Goal: Find specific page/section: Find specific page/section

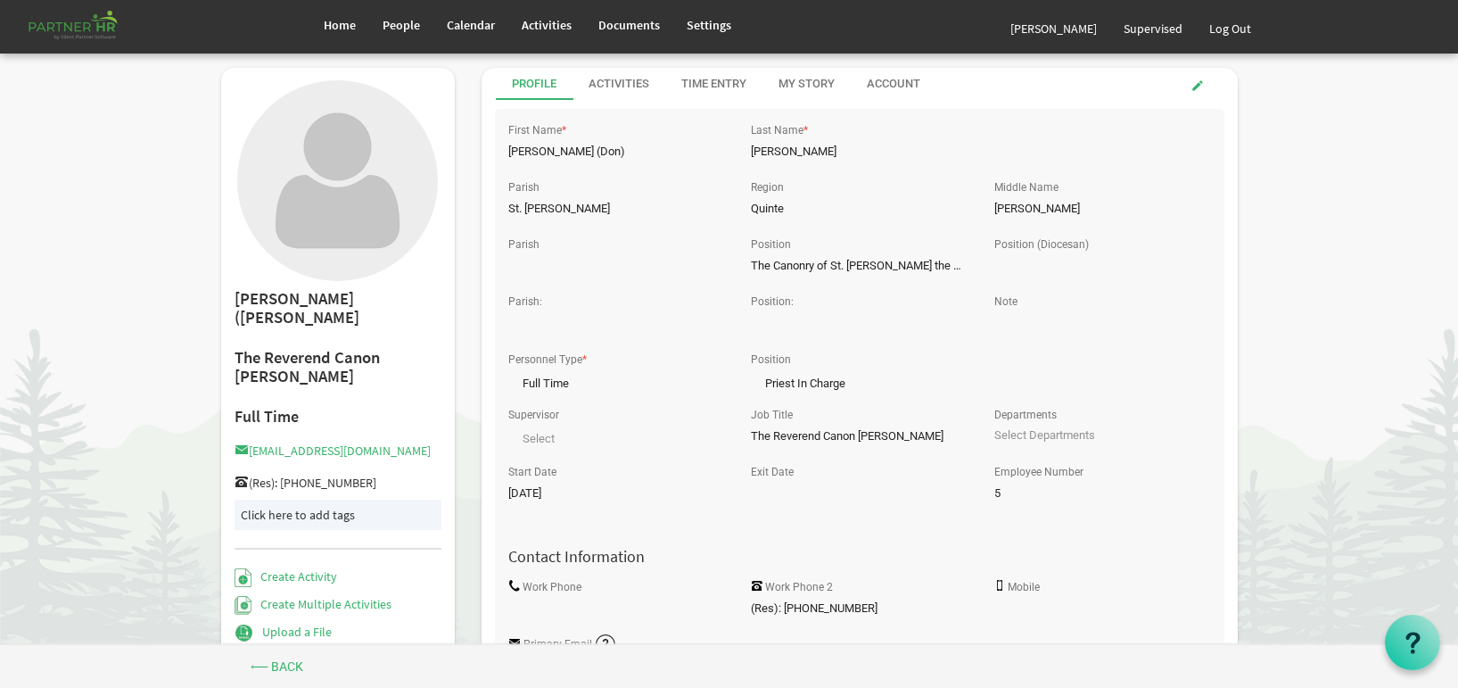
scroll to position [267, 0]
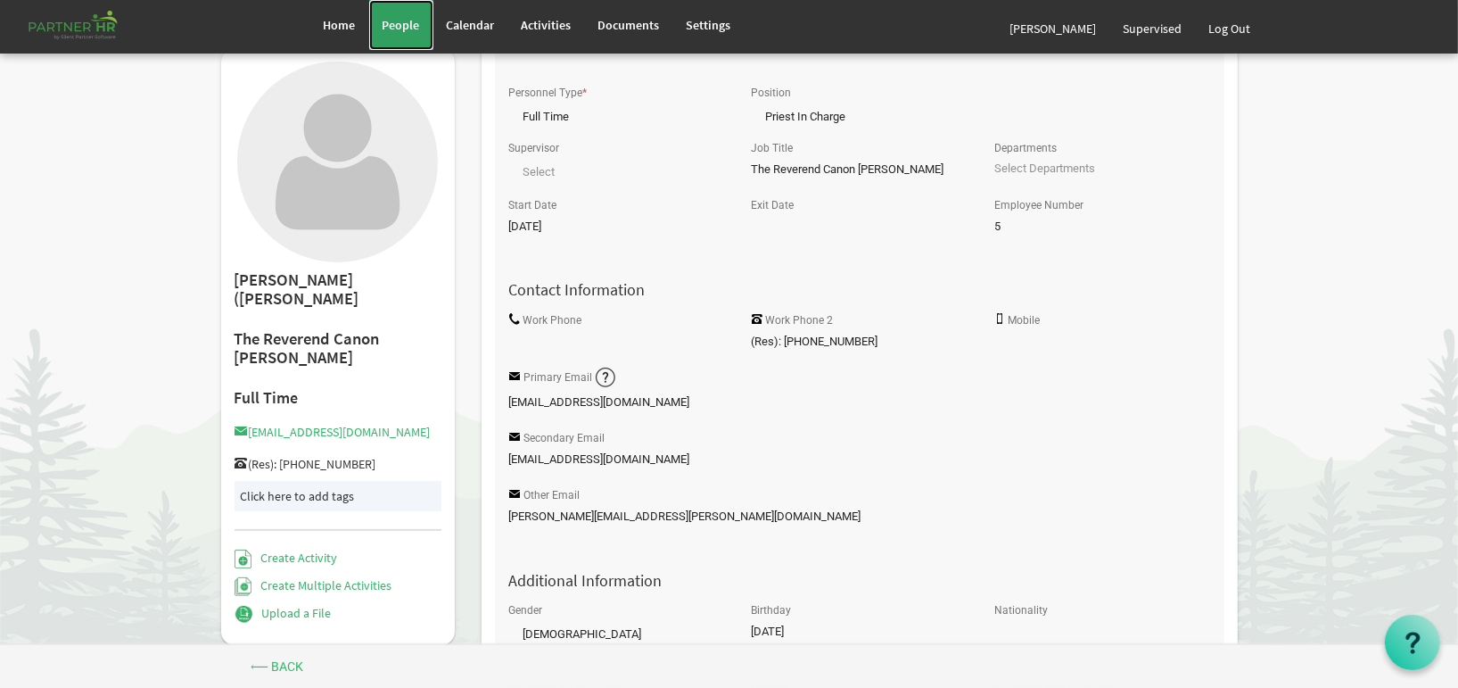
click at [400, 17] on span "People" at bounding box center [401, 25] width 37 height 16
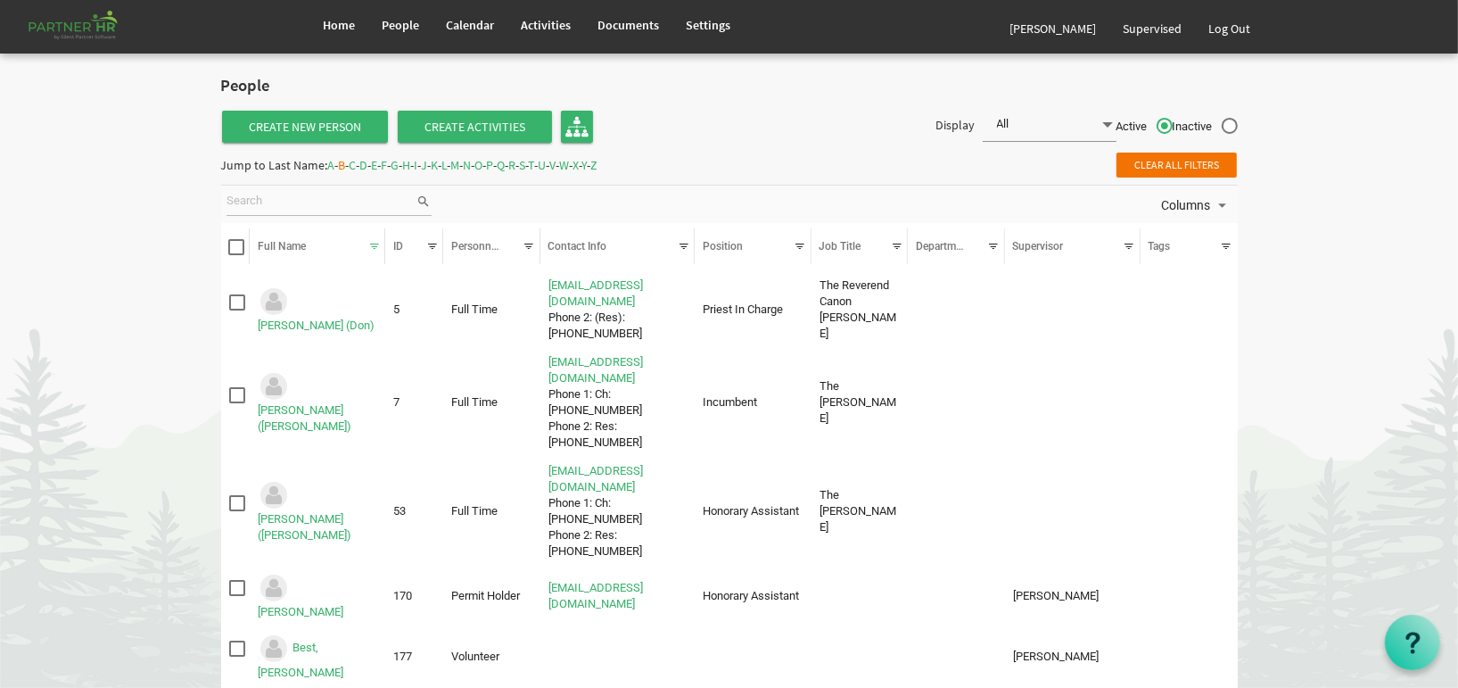
click at [494, 167] on span "P" at bounding box center [490, 165] width 7 height 16
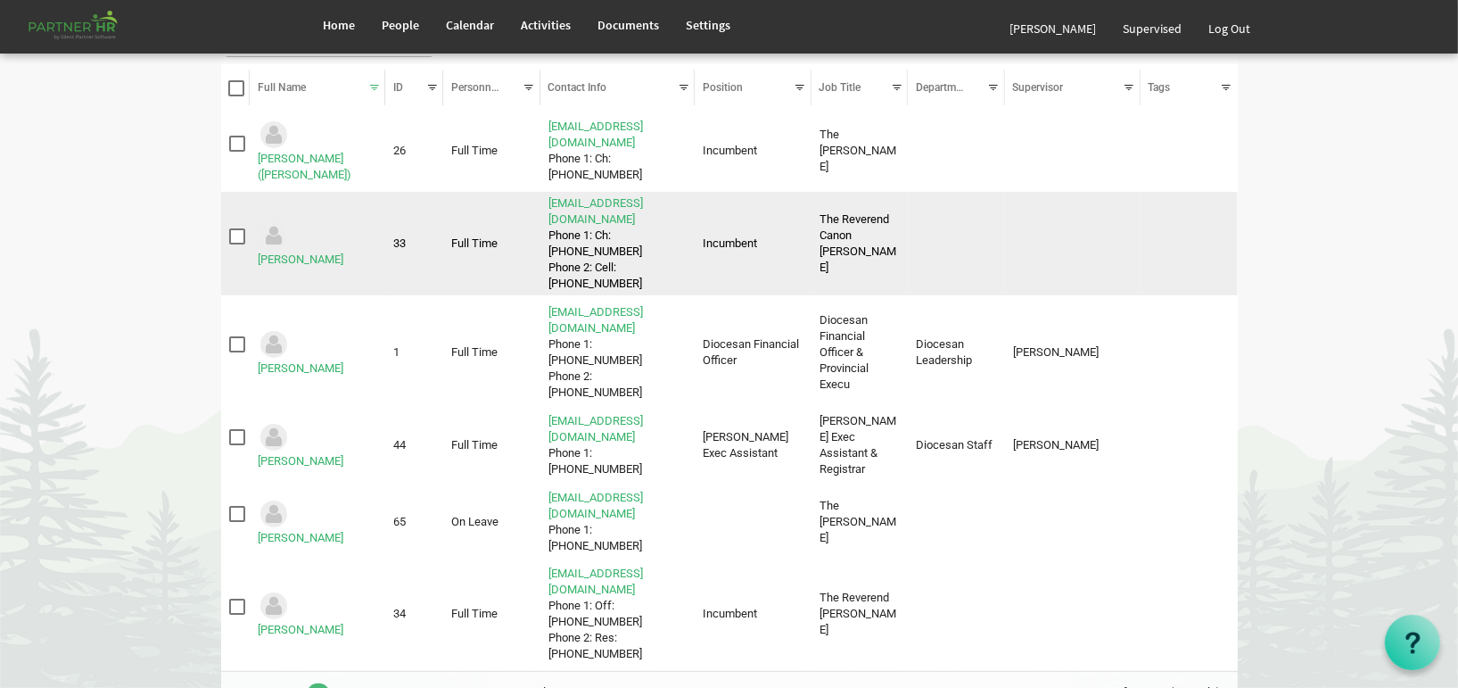
scroll to position [178, 0]
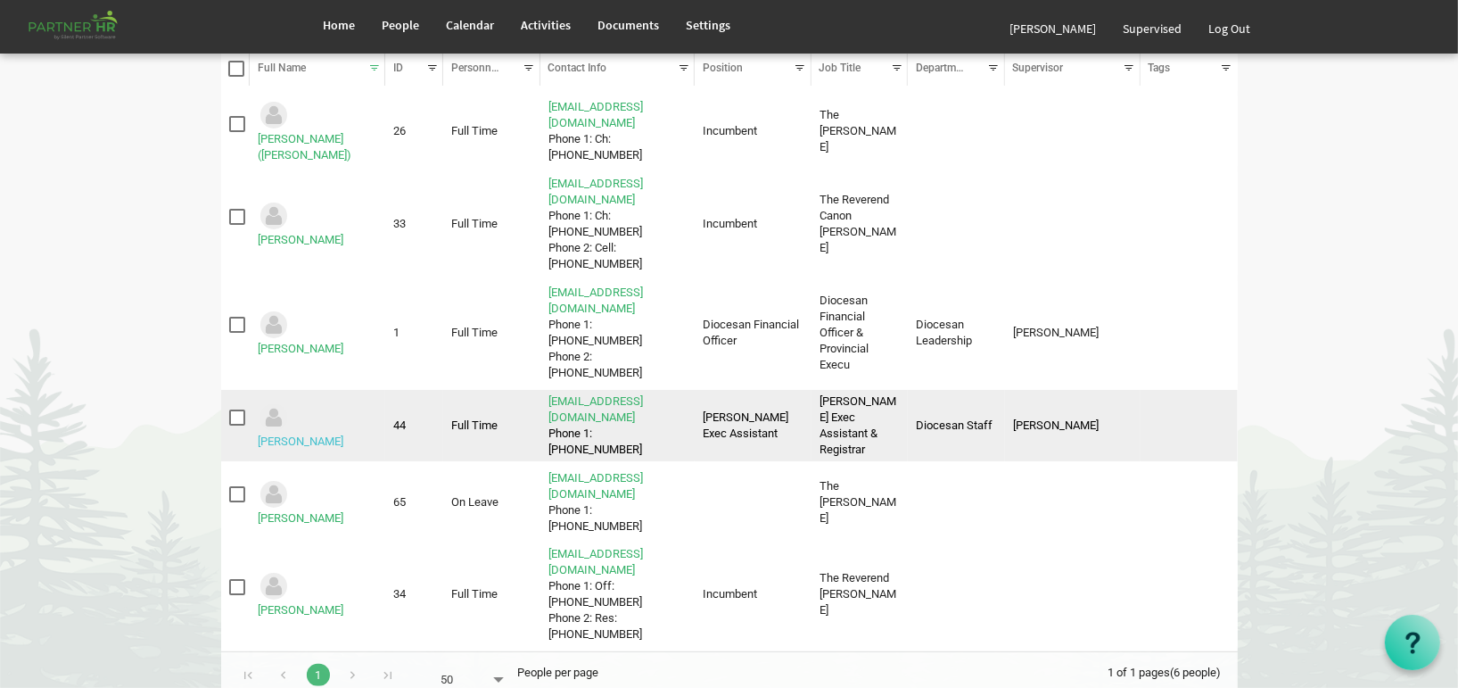
click at [337, 434] on link "[PERSON_NAME]" at bounding box center [301, 440] width 86 height 13
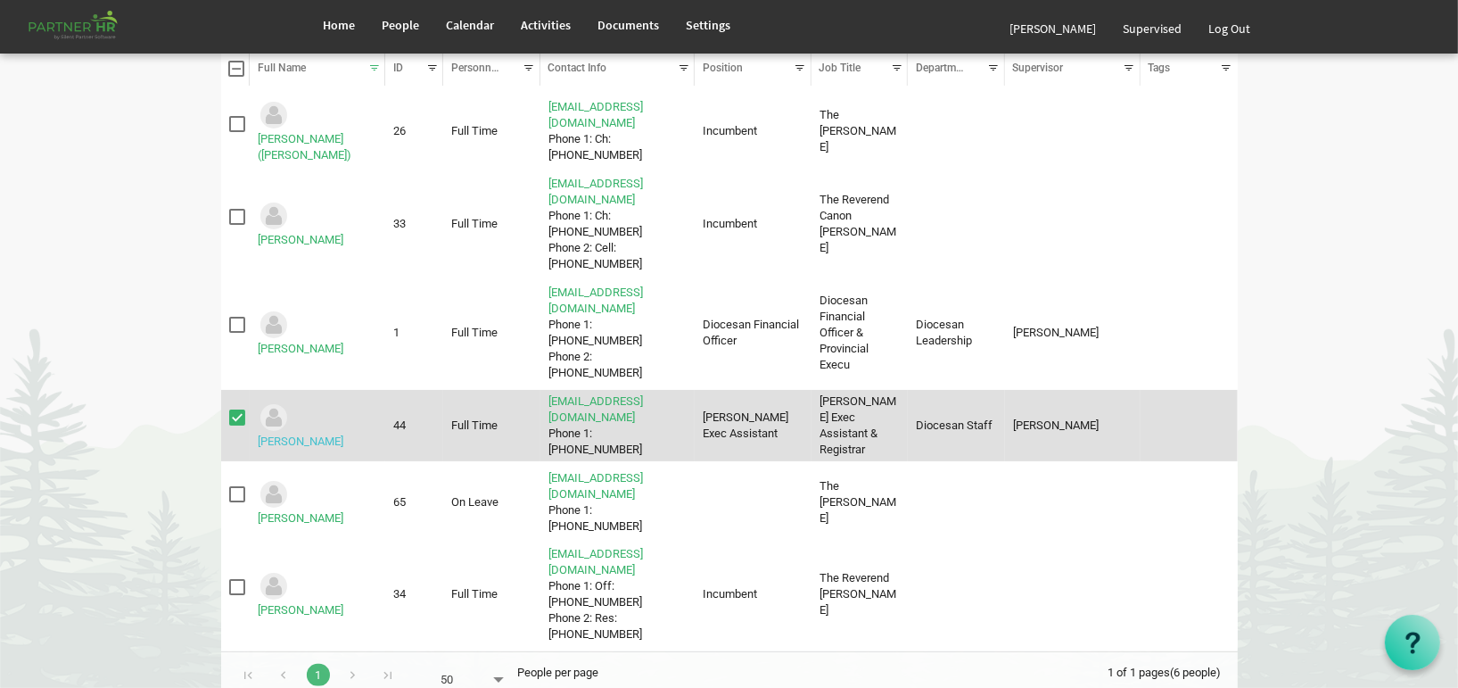
click at [337, 434] on link "[PERSON_NAME]" at bounding box center [301, 440] width 86 height 13
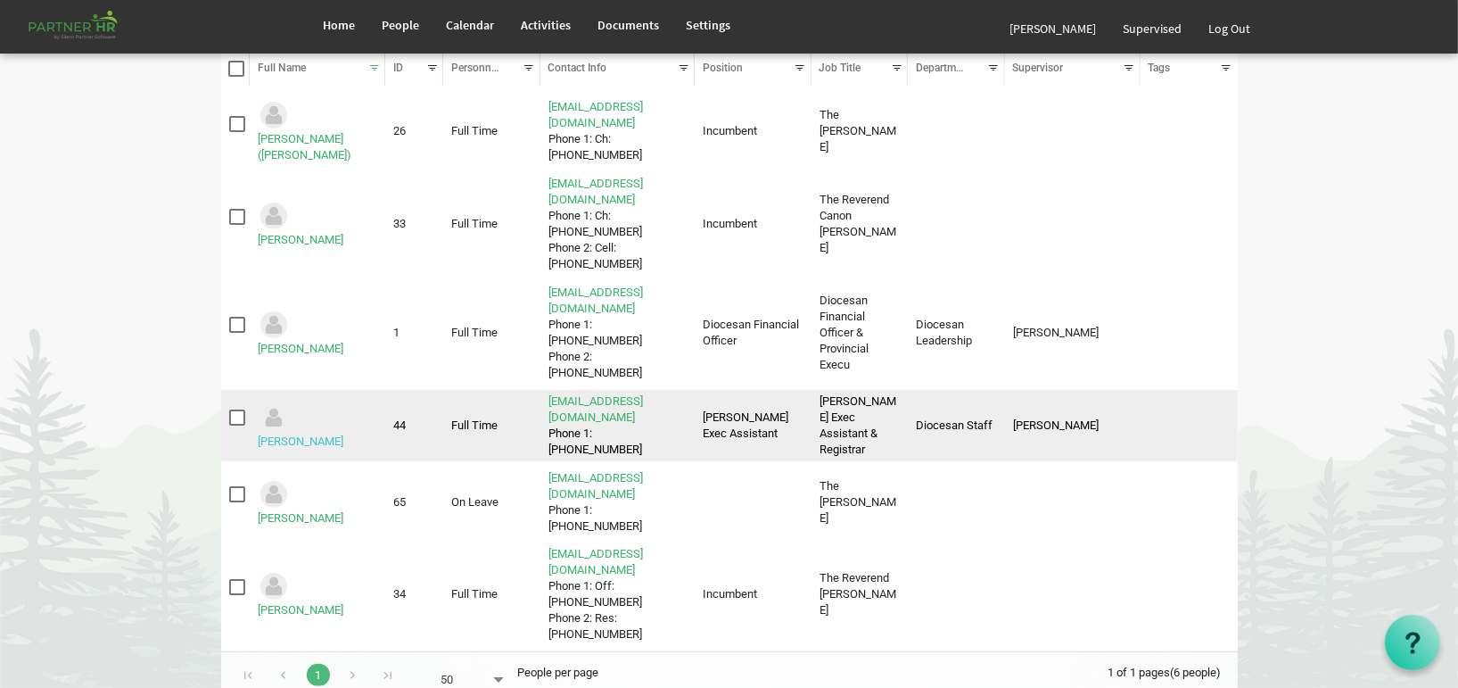
click at [337, 434] on link "[PERSON_NAME]" at bounding box center [301, 440] width 86 height 13
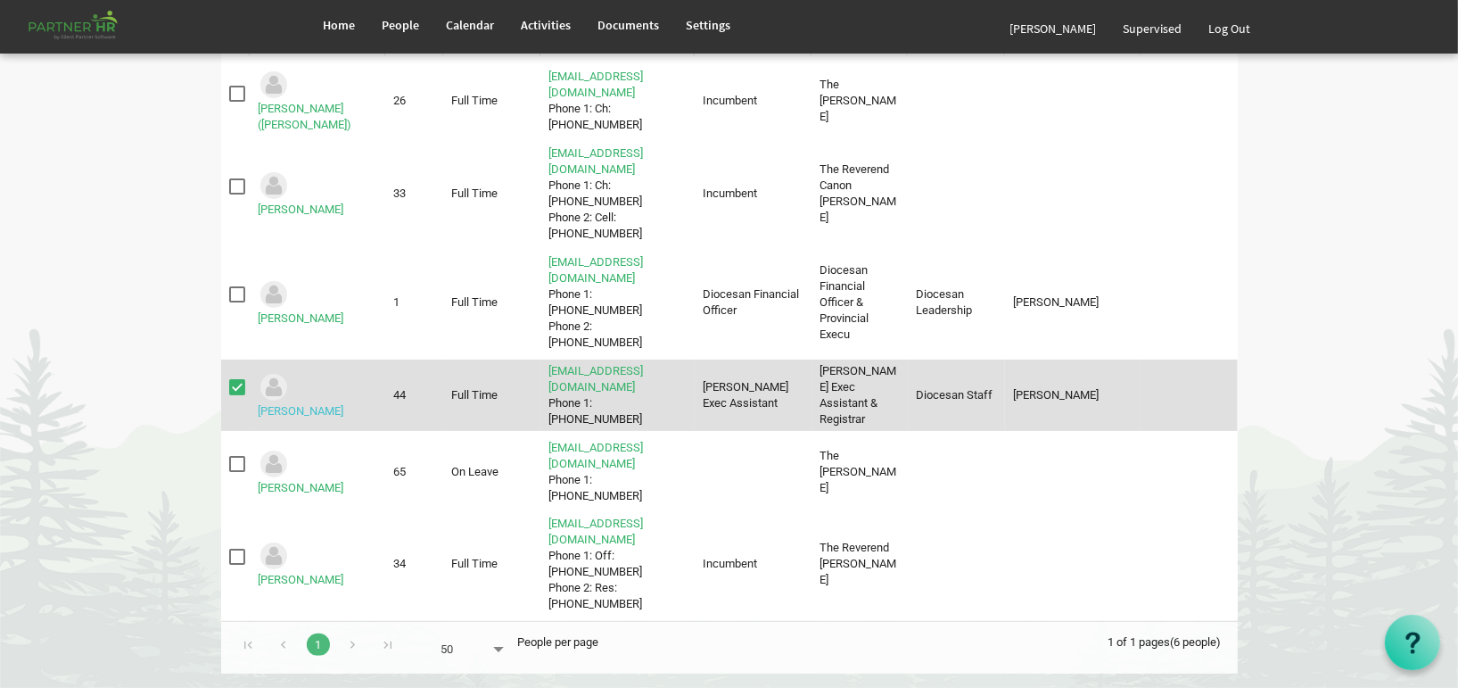
scroll to position [29, 0]
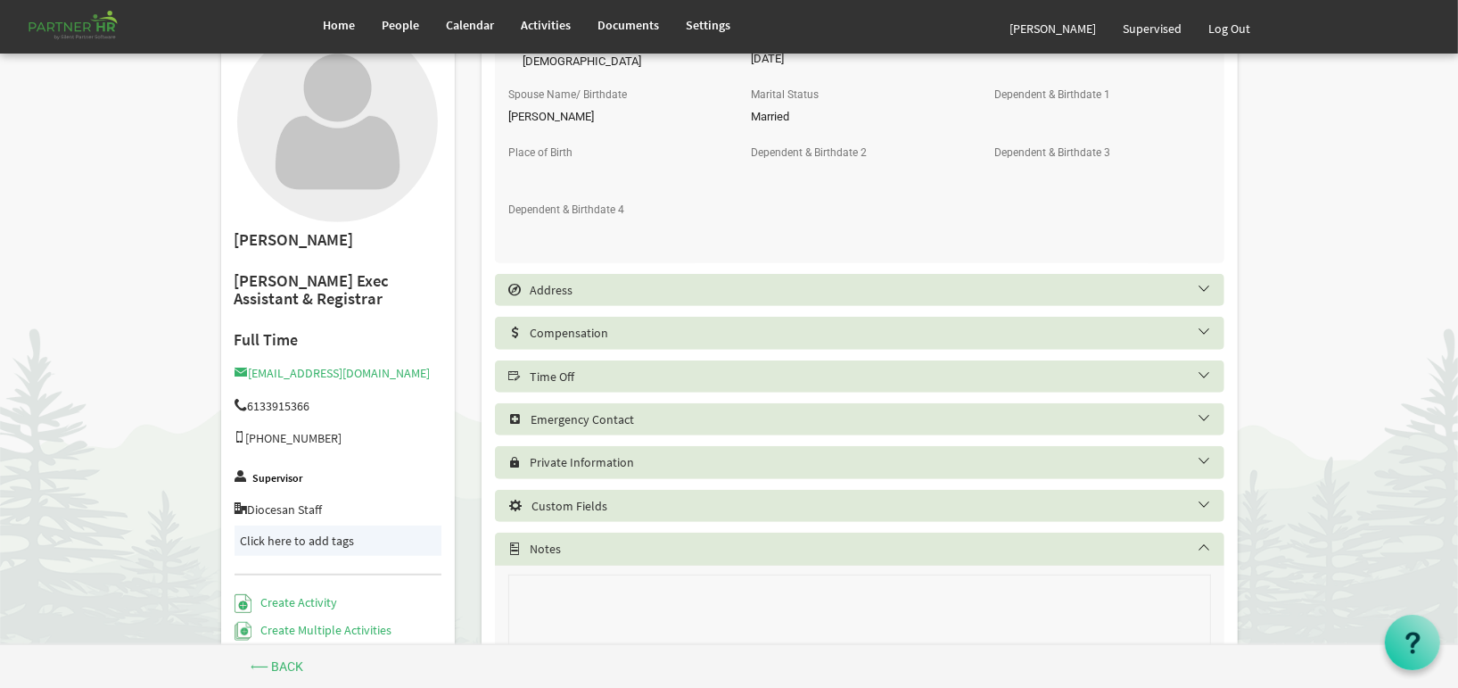
scroll to position [914, 0]
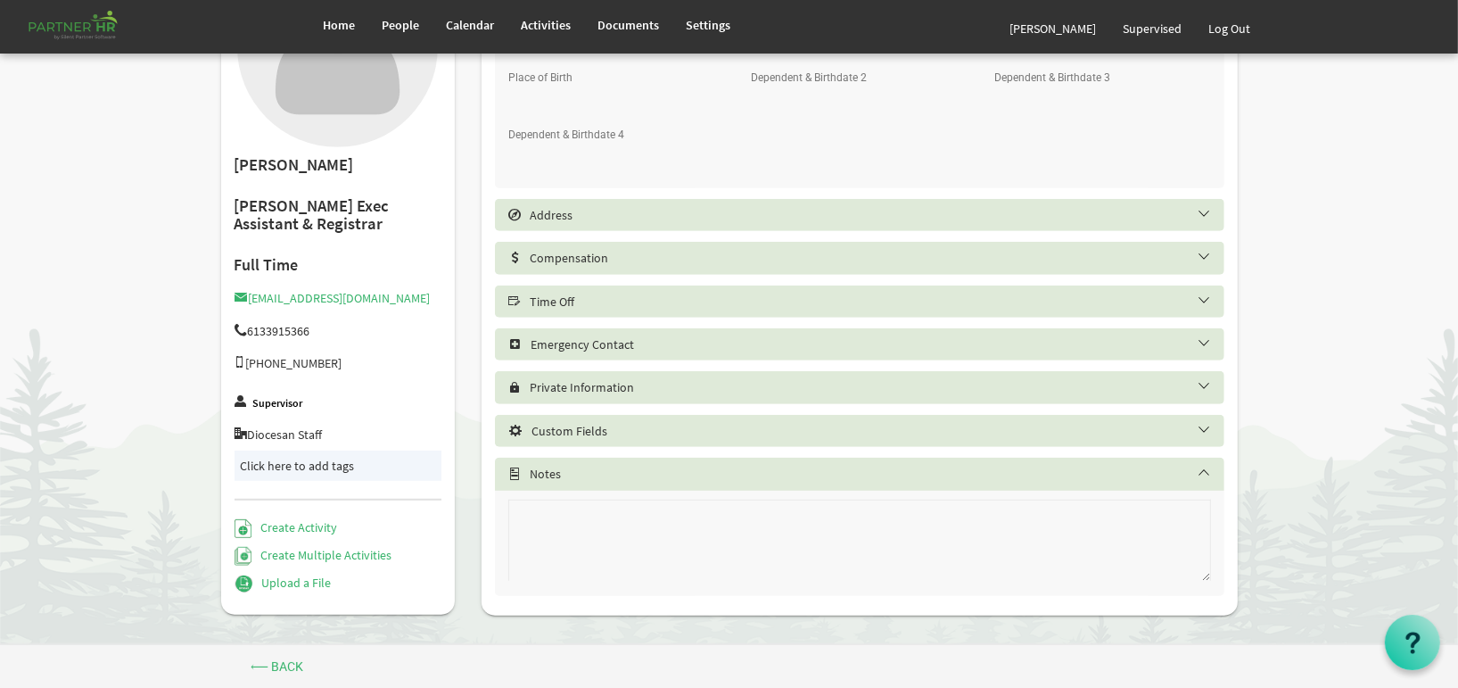
click at [523, 424] on h5 "Custom Fields" at bounding box center [872, 431] width 729 height 14
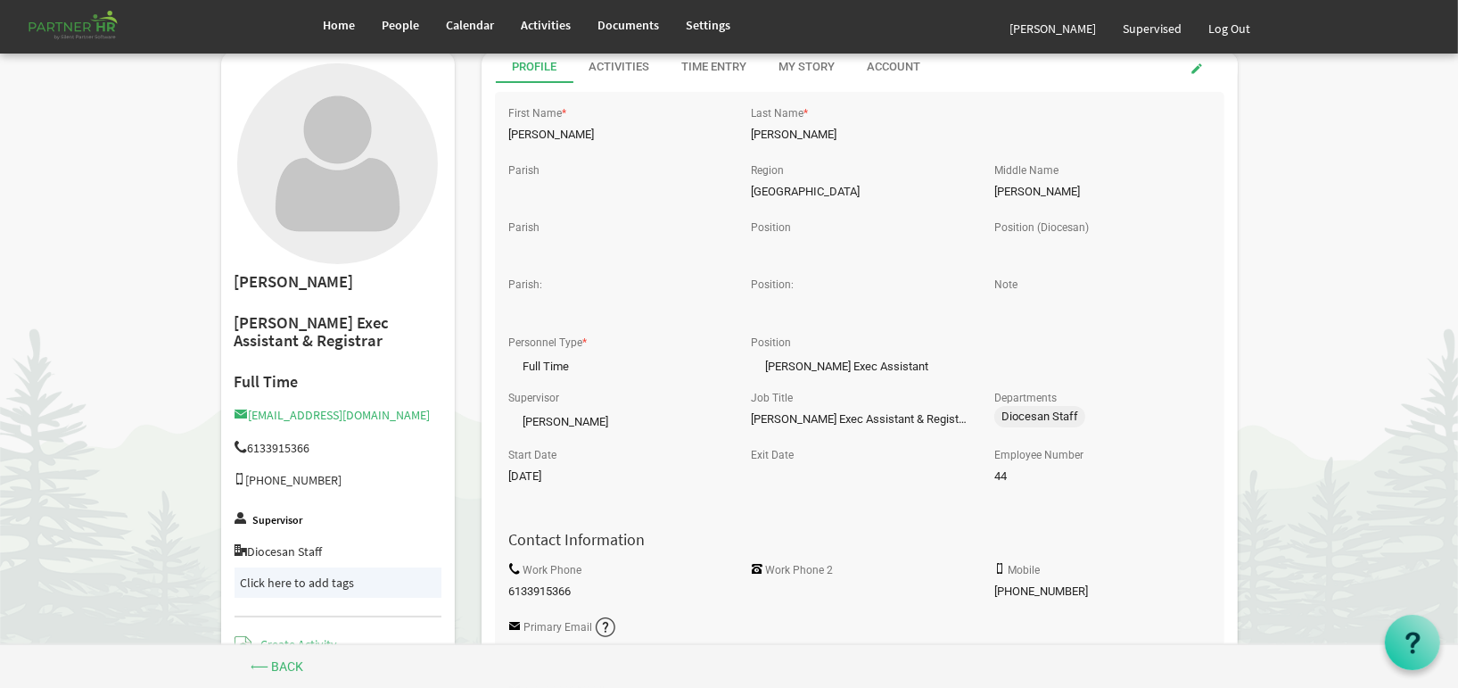
scroll to position [0, 0]
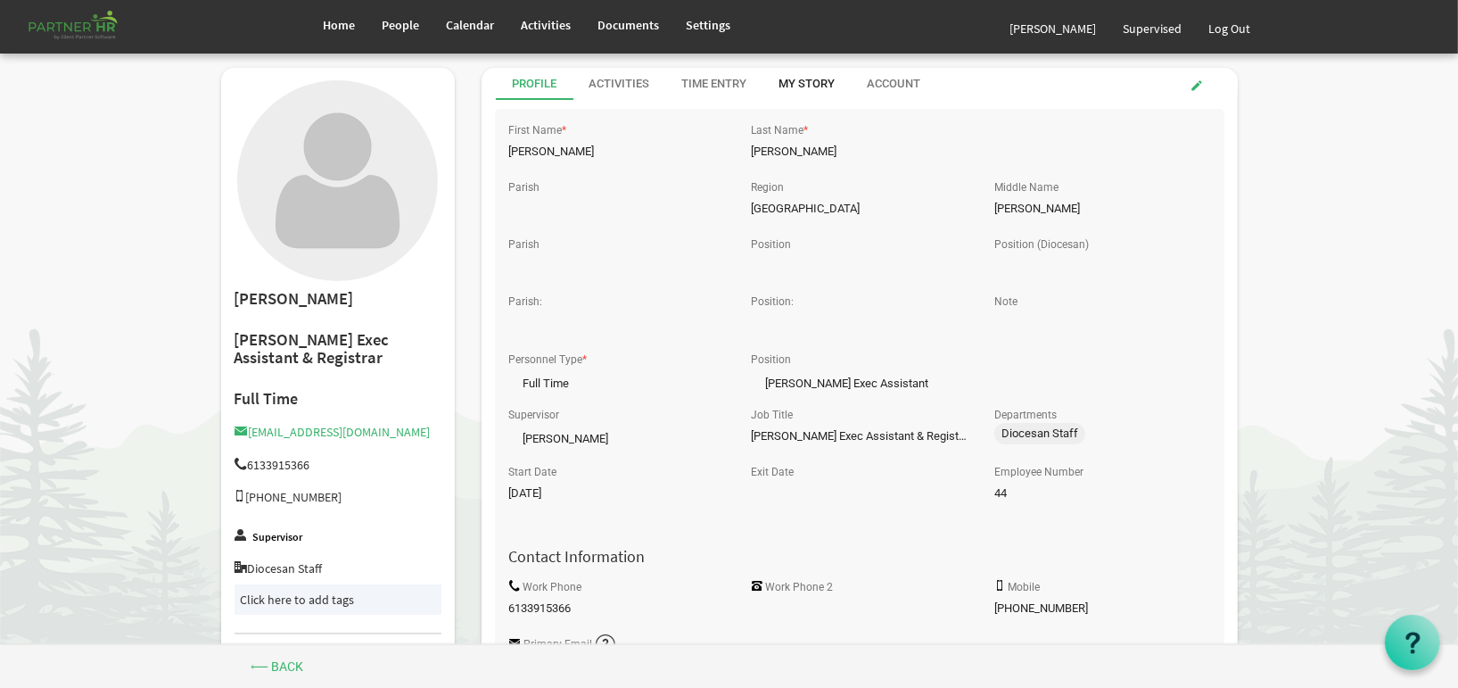
click at [810, 76] on div "My Story" at bounding box center [807, 84] width 56 height 17
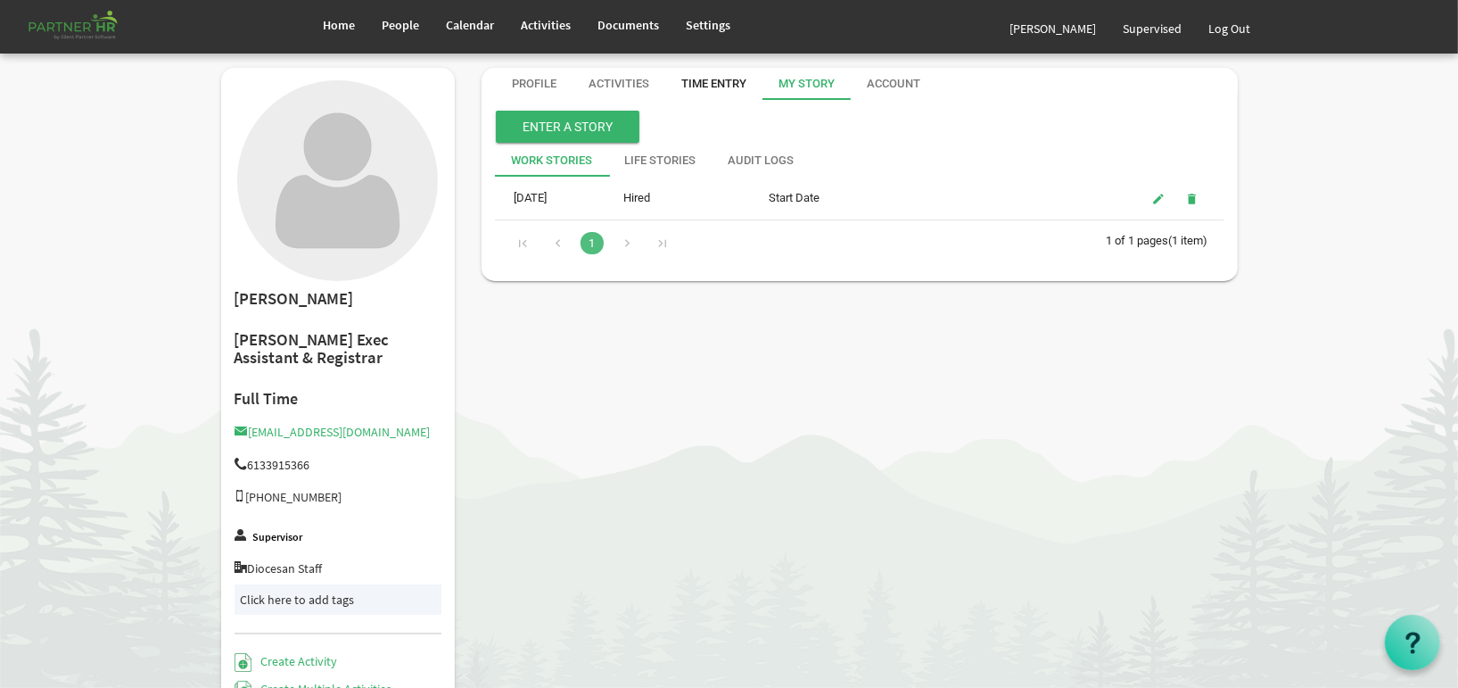
click at [711, 77] on div "Time Entry" at bounding box center [713, 84] width 65 height 17
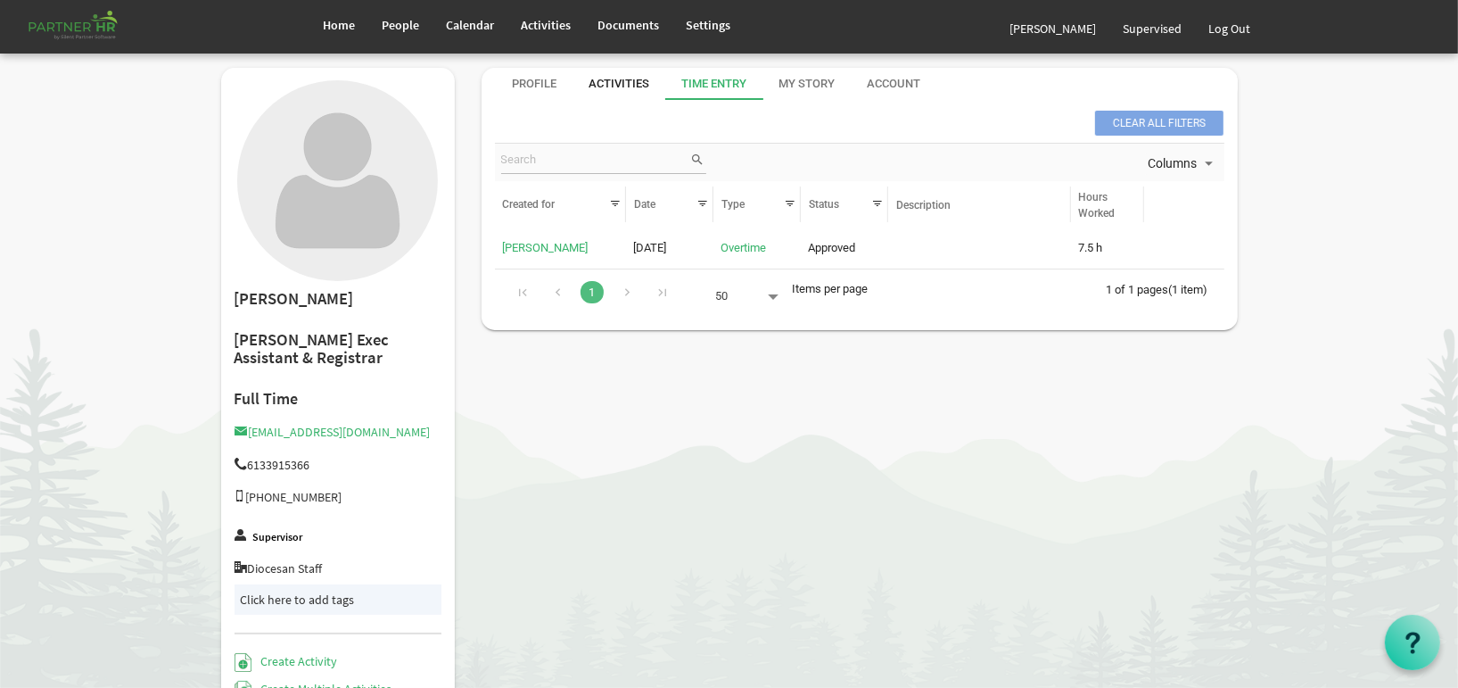
click at [616, 78] on div "Activities" at bounding box center [619, 84] width 61 height 17
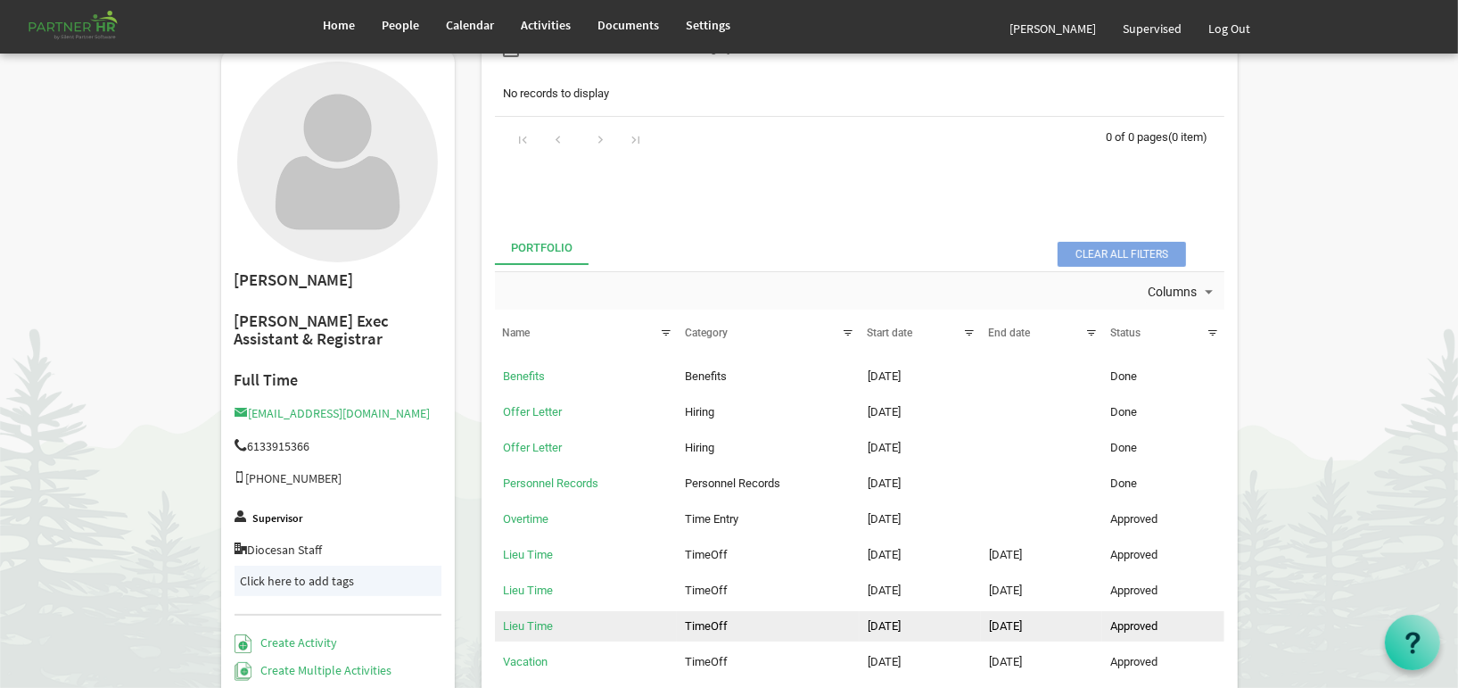
scroll to position [221, 0]
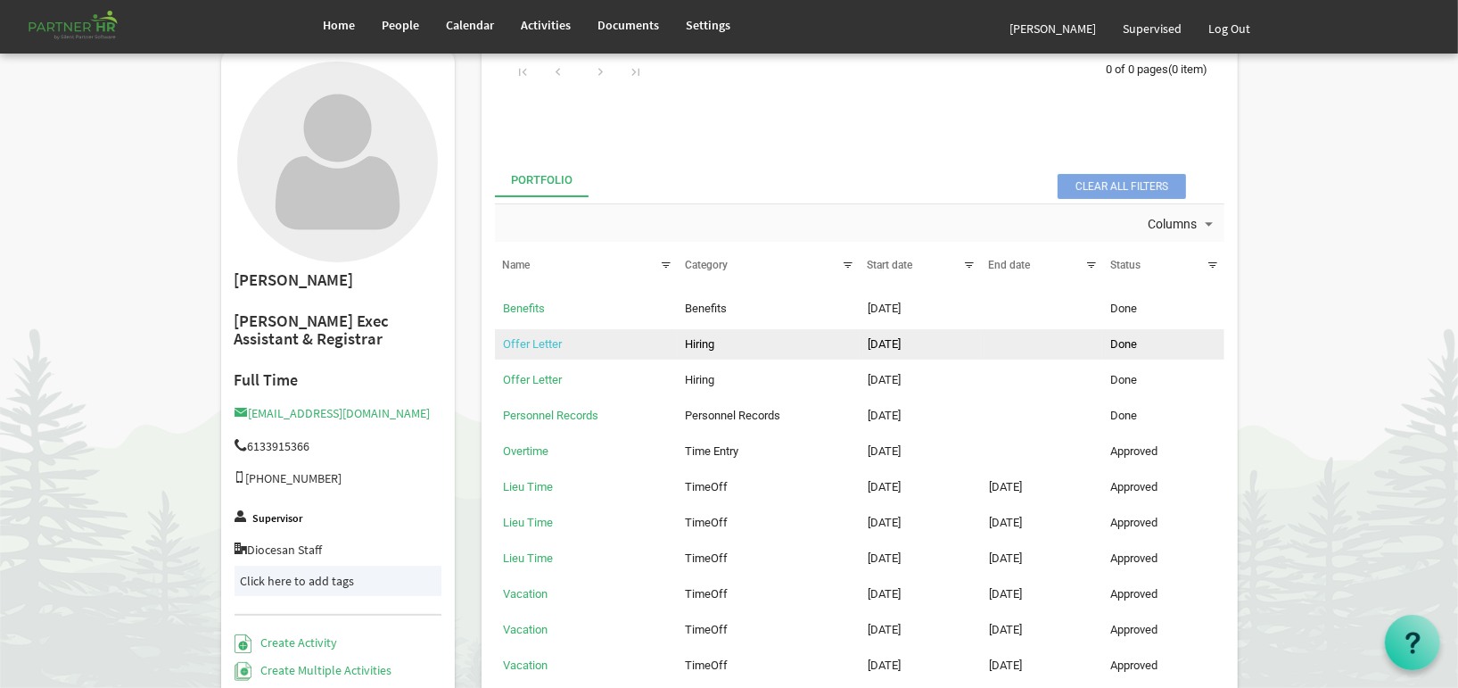
click at [526, 342] on link "Offer Letter" at bounding box center [532, 343] width 59 height 13
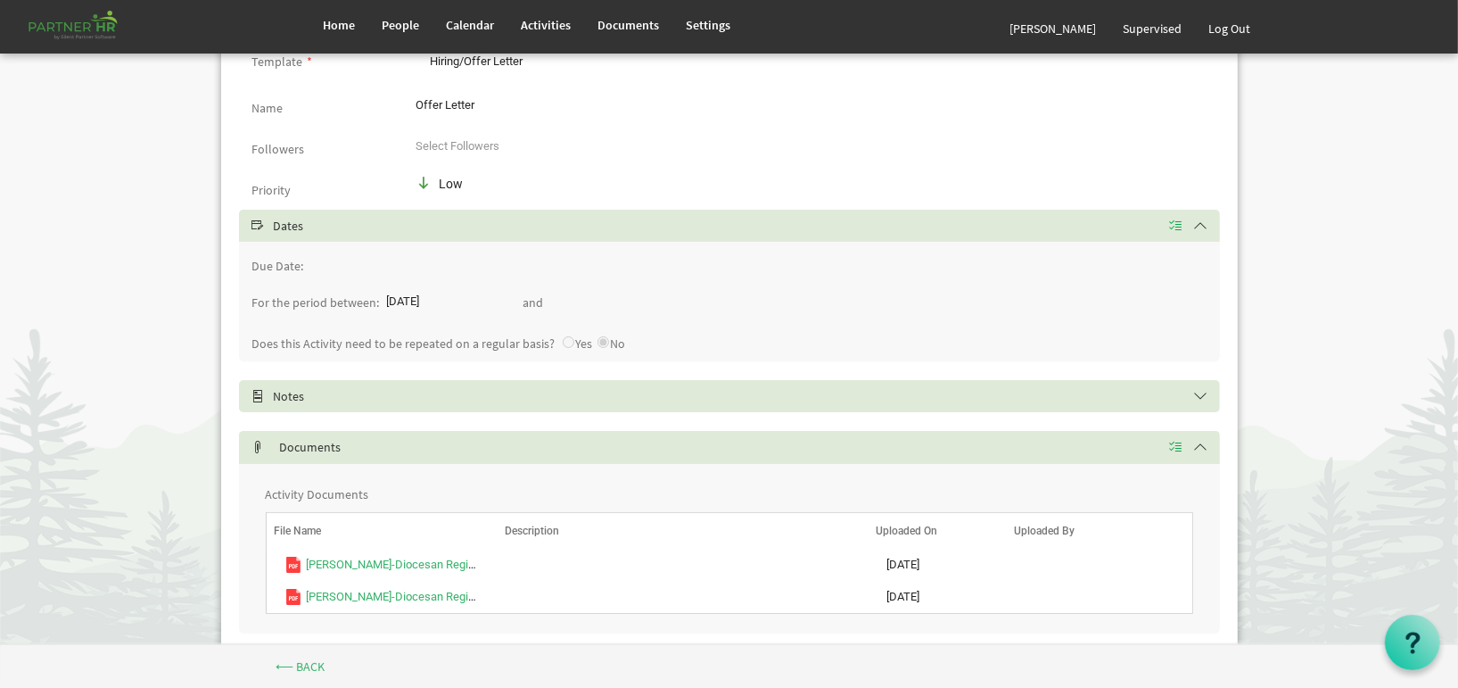
scroll to position [232, 0]
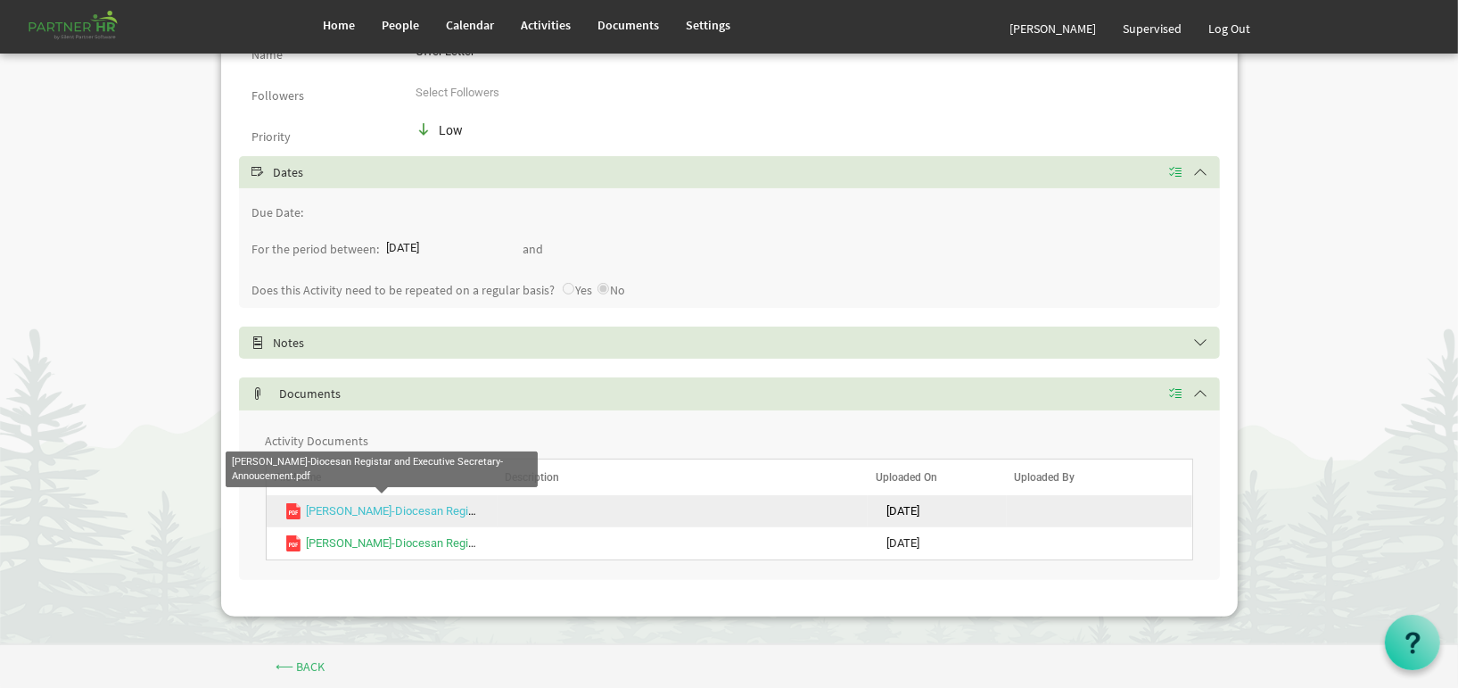
click at [389, 507] on link "[PERSON_NAME]-Diocesan Registar and Executive Secretary-Annoucement.pdf" at bounding box center [506, 510] width 399 height 13
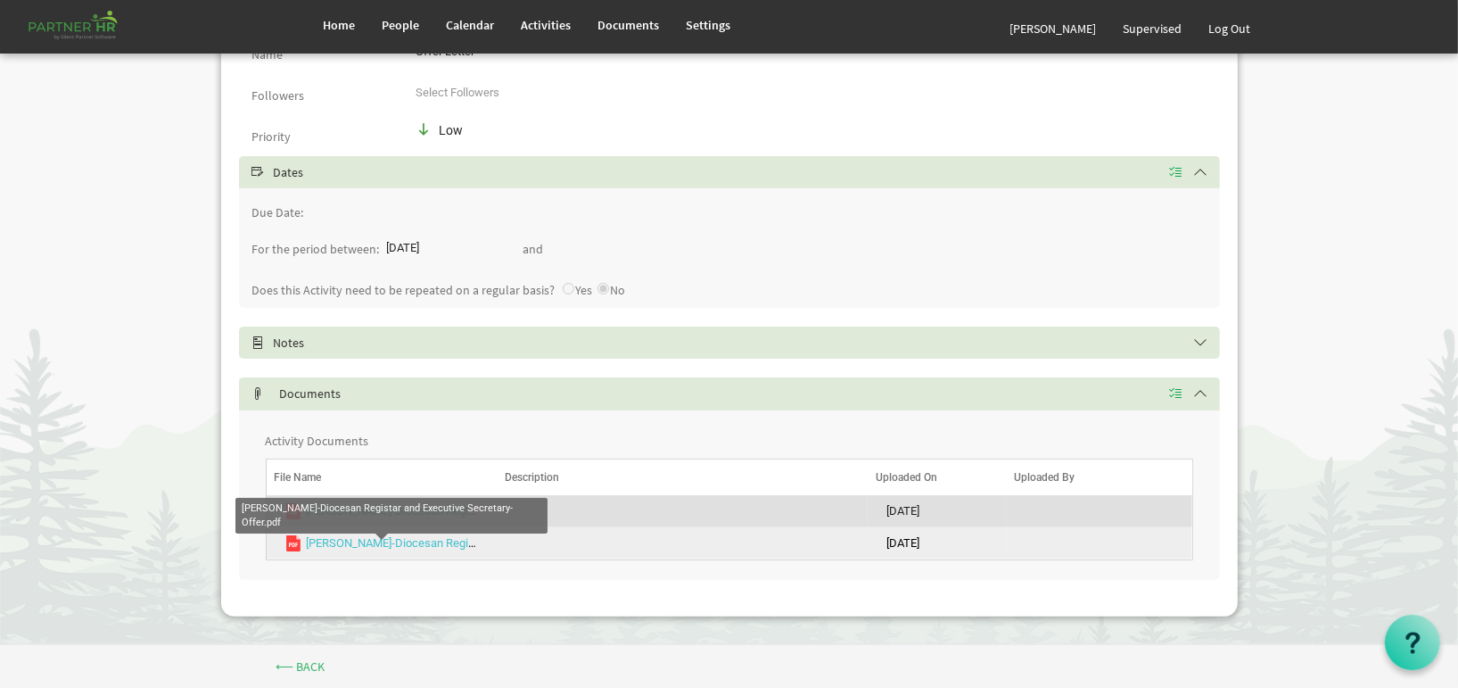
click at [379, 541] on link "[PERSON_NAME]-Diocesan Registar and Executive Secretary-Offer.pdf" at bounding box center [484, 542] width 354 height 13
